Goal: Transaction & Acquisition: Purchase product/service

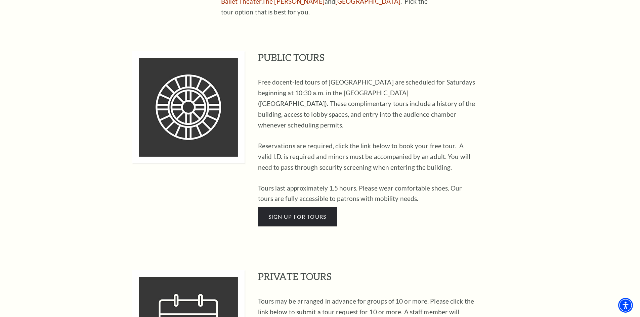
scroll to position [336, 0]
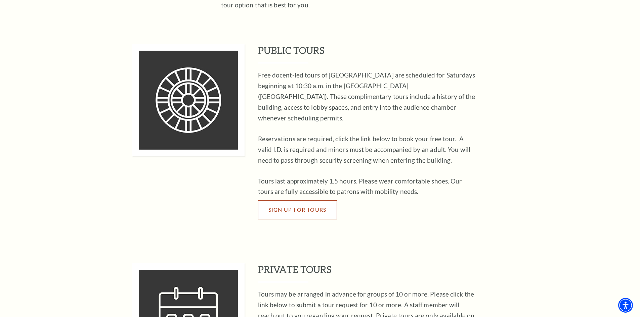
click at [309, 207] on span "Sign Up For Tours" at bounding box center [297, 210] width 58 height 6
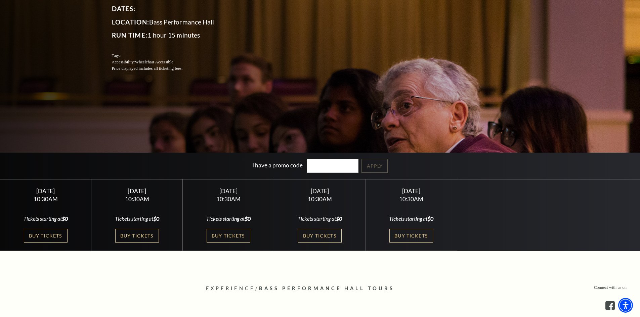
scroll to position [101, 0]
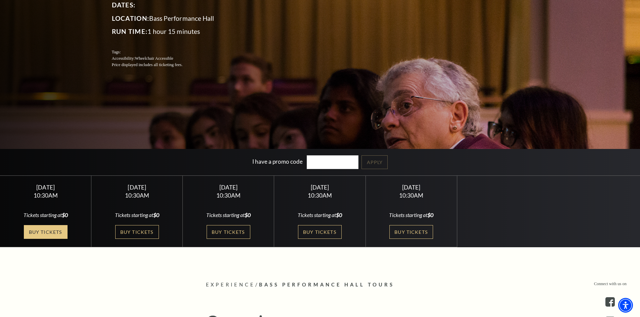
click at [34, 230] on link "Buy Tickets" at bounding box center [46, 232] width 44 height 14
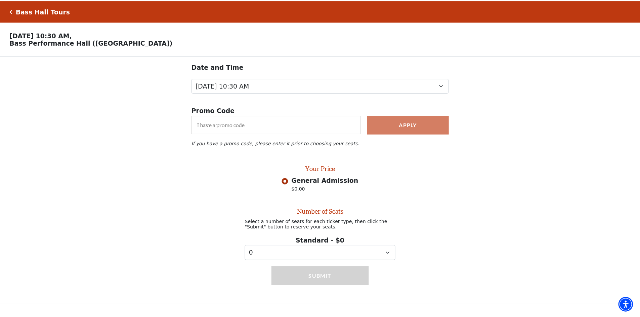
scroll to position [0, 0]
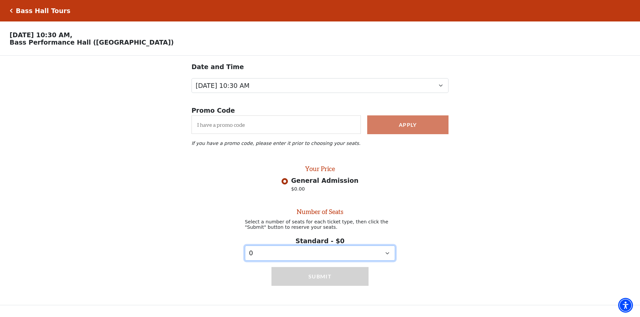
click at [361, 256] on select "0 1 2 3 4 5 6 7 8 9" at bounding box center [320, 253] width 150 height 15
select select "2"
click at [245, 251] on select "0 1 2 3 4 5 6 7 8 9" at bounding box center [320, 253] width 150 height 15
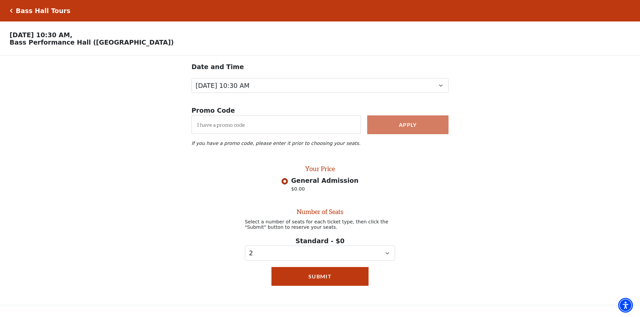
click at [339, 295] on div "Submit" at bounding box center [319, 286] width 97 height 38
click at [341, 282] on button "Submit" at bounding box center [319, 276] width 97 height 19
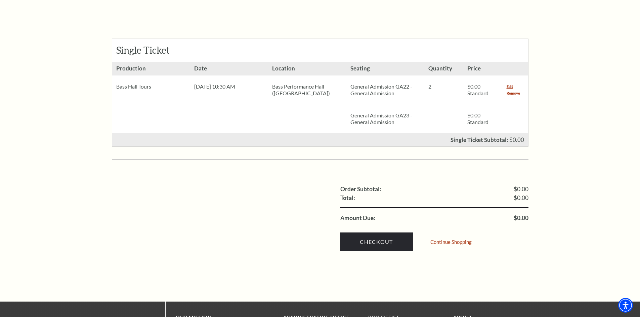
scroll to position [302, 0]
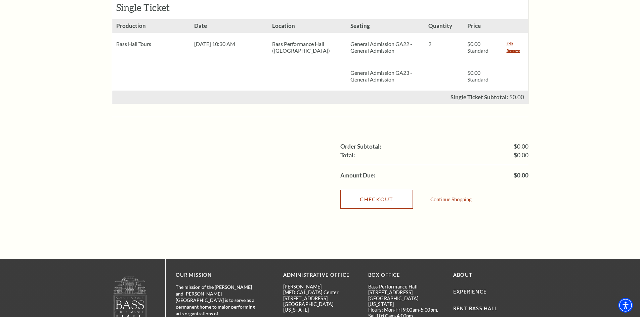
click at [391, 196] on link "Checkout" at bounding box center [376, 199] width 73 height 19
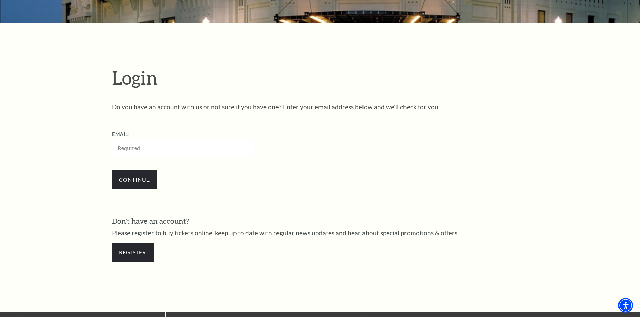
scroll to position [158, 0]
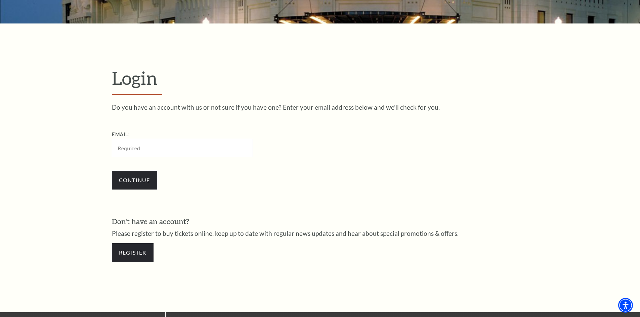
click at [199, 148] on input "Email:" at bounding box center [182, 148] width 141 height 18
type input "sopmac.shawnee@gmail.com"
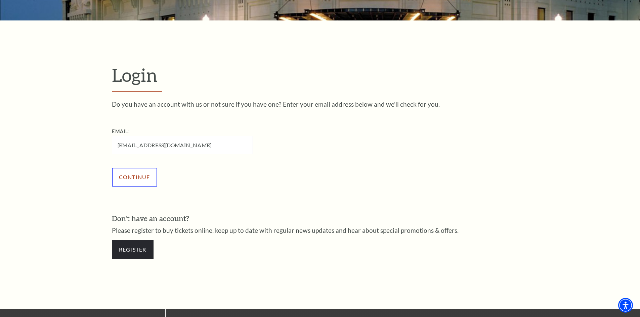
click at [140, 179] on input "Continue" at bounding box center [134, 177] width 45 height 19
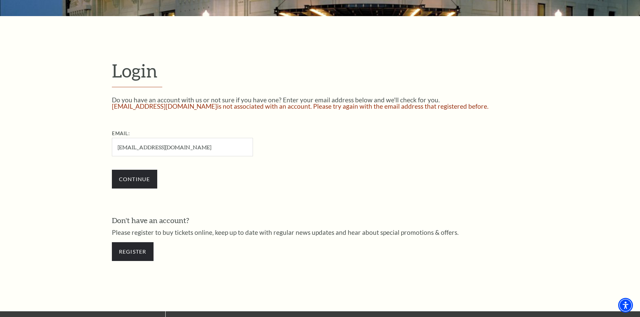
scroll to position [172, 0]
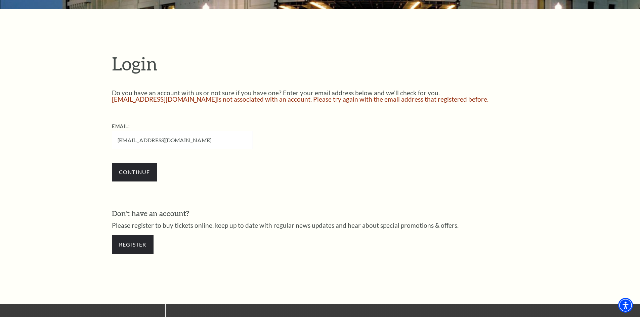
drag, startPoint x: 192, startPoint y: 139, endPoint x: 104, endPoint y: 136, distance: 87.4
click at [104, 136] on form "Login Do you have an account with us or not sure if you have one? Enter your em…" at bounding box center [320, 157] width 640 height 296
type input "[EMAIL_ADDRESS][DOMAIN_NAME]"
click at [148, 174] on input "Continue" at bounding box center [134, 172] width 45 height 19
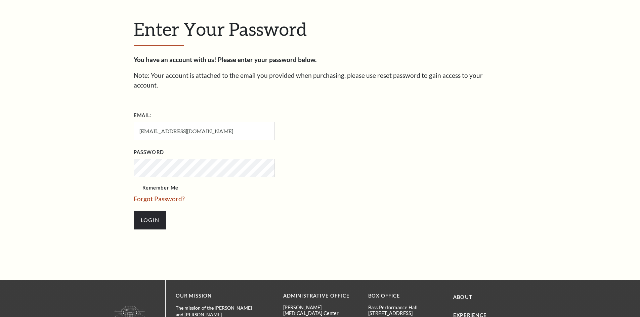
scroll to position [231, 0]
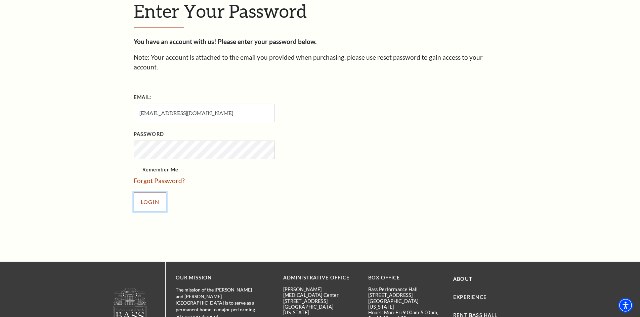
click at [152, 193] on input "Login" at bounding box center [150, 202] width 33 height 19
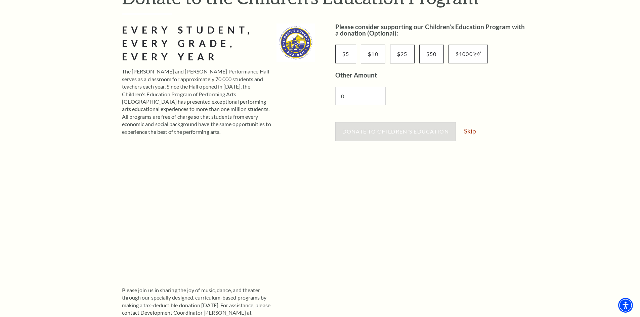
scroll to position [101, 0]
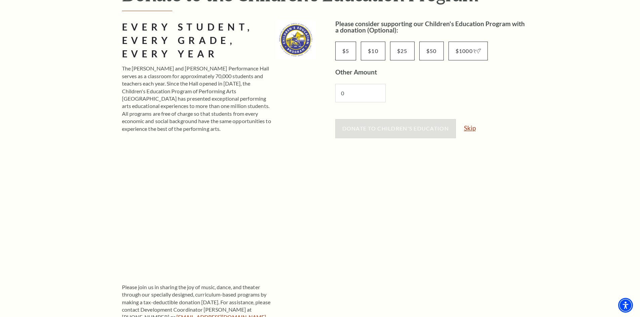
click at [468, 126] on link "Skip" at bounding box center [470, 128] width 12 height 6
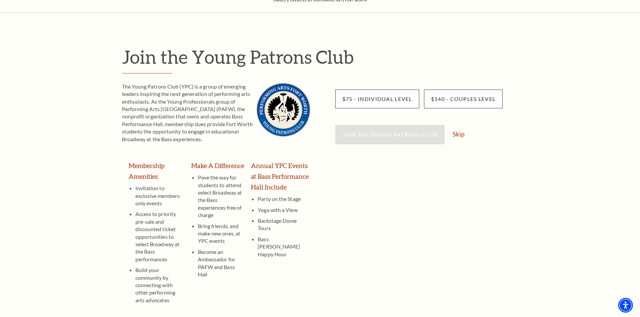
scroll to position [67, 0]
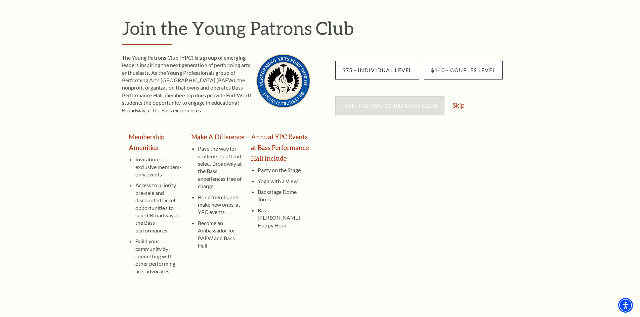
click at [460, 103] on link "Skip" at bounding box center [458, 105] width 12 height 6
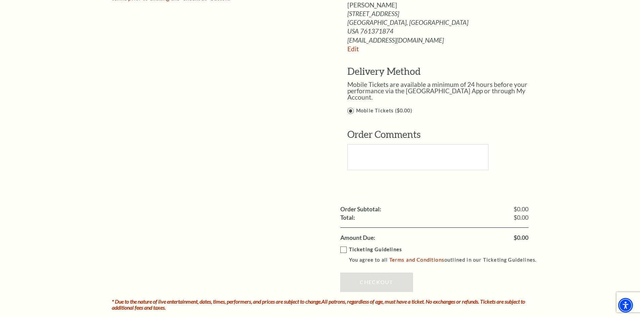
scroll to position [403, 0]
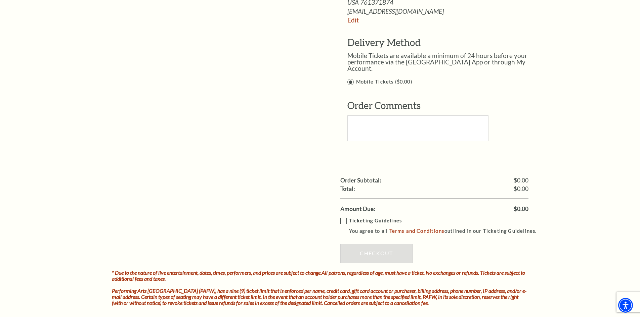
click at [343, 217] on label "Ticketing Guidelines You agree to all Terms and Conditions outlined in our Tick…" at bounding box center [441, 226] width 203 height 18
click at [0, 0] on input "Ticketing Guidelines You agree to all Terms and Conditions outlined in our Tick…" at bounding box center [0, 0] width 0 height 0
click at [398, 244] on link "Checkout" at bounding box center [376, 253] width 73 height 19
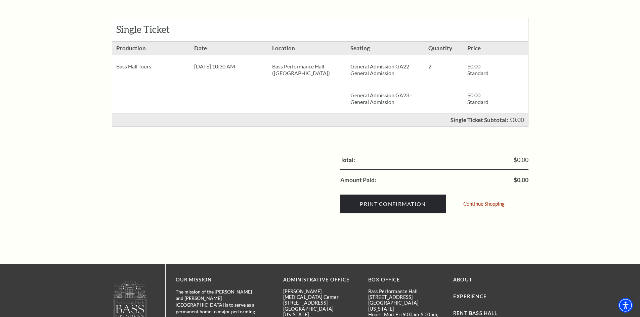
scroll to position [134, 0]
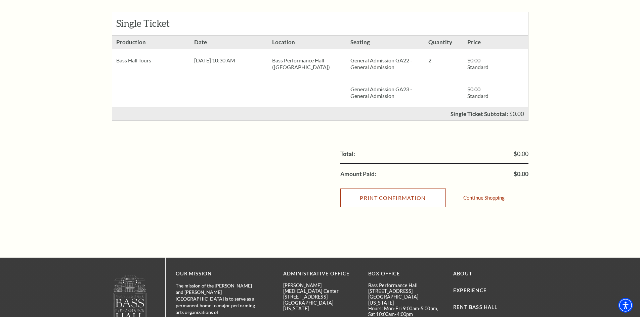
click at [381, 201] on input "Print Confirmation" at bounding box center [392, 198] width 105 height 19
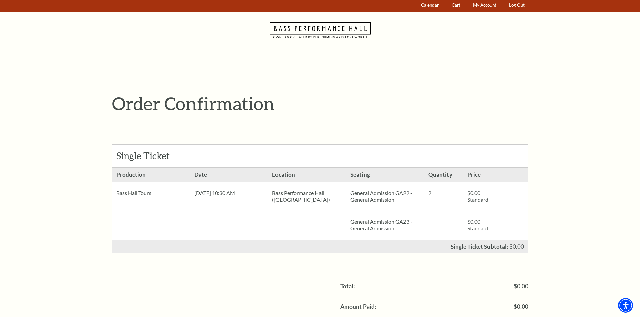
scroll to position [0, 0]
